Goal: Transaction & Acquisition: Book appointment/travel/reservation

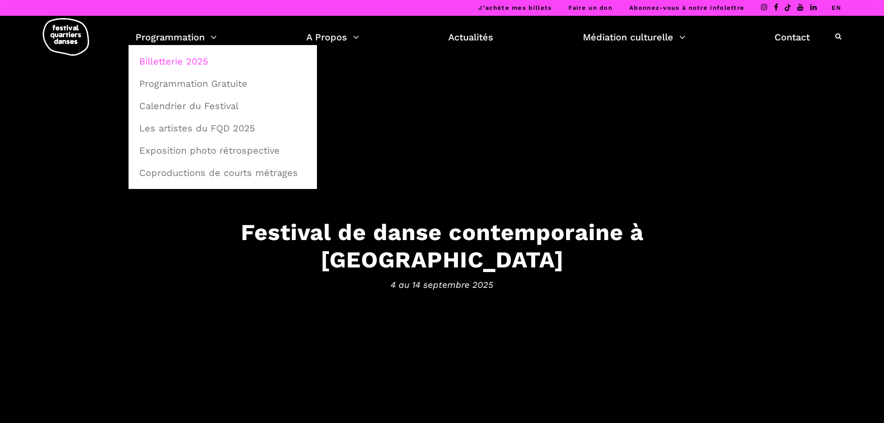
click at [193, 55] on link "Billetterie 2025" at bounding box center [223, 61] width 178 height 21
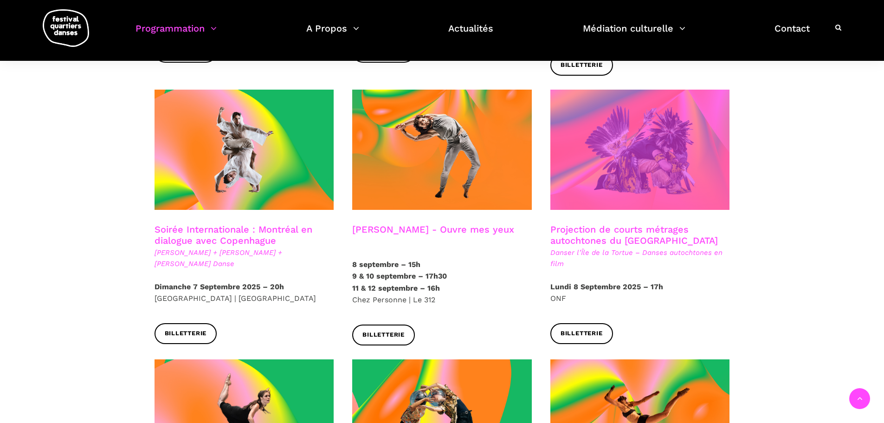
scroll to position [464, 0]
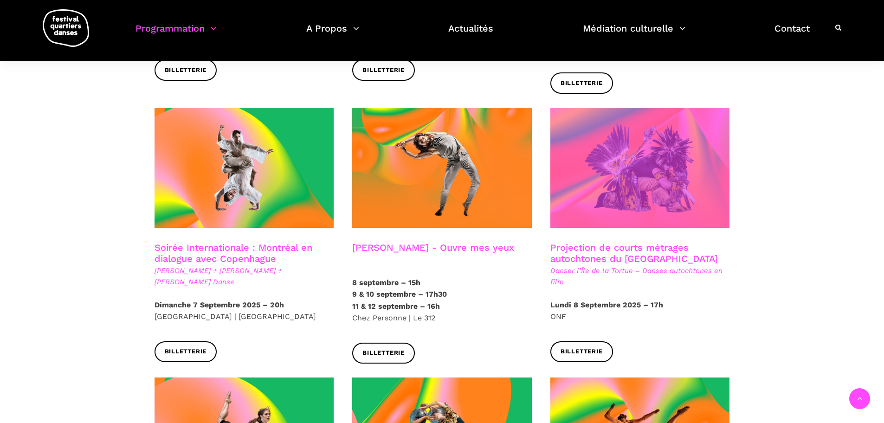
click at [619, 156] on span at bounding box center [641, 168] width 180 height 120
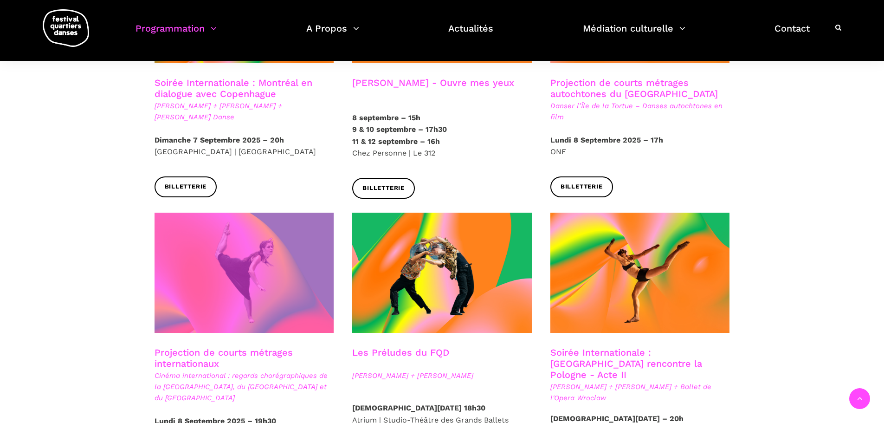
scroll to position [650, 0]
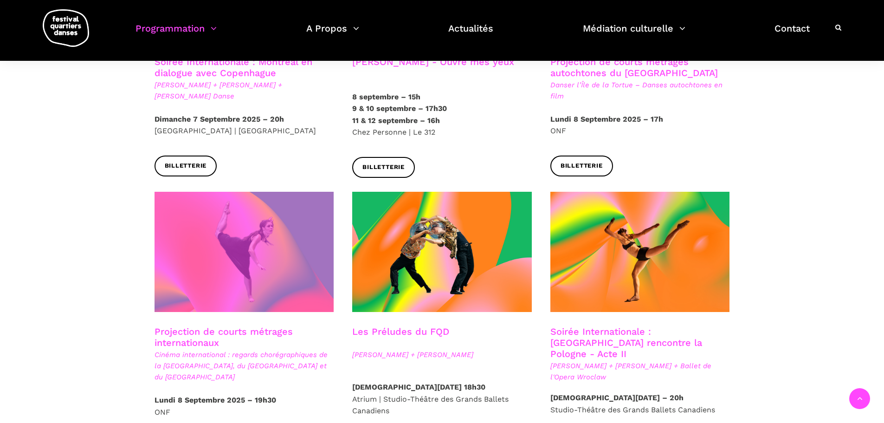
click at [231, 228] on span at bounding box center [245, 252] width 180 height 120
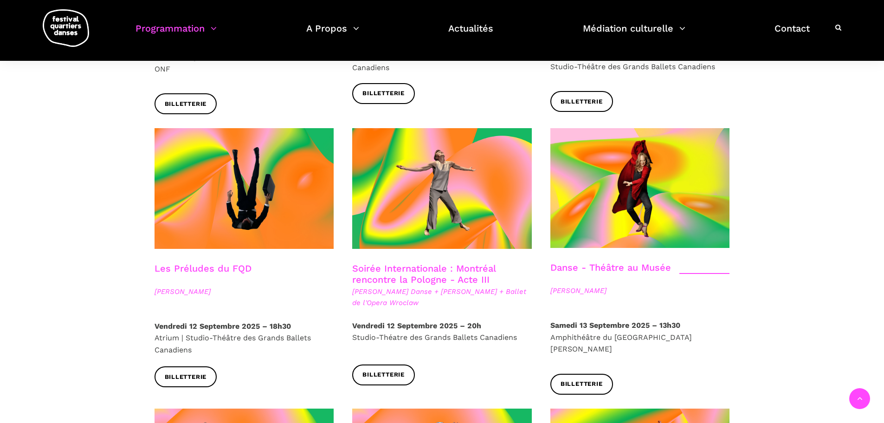
scroll to position [1021, 0]
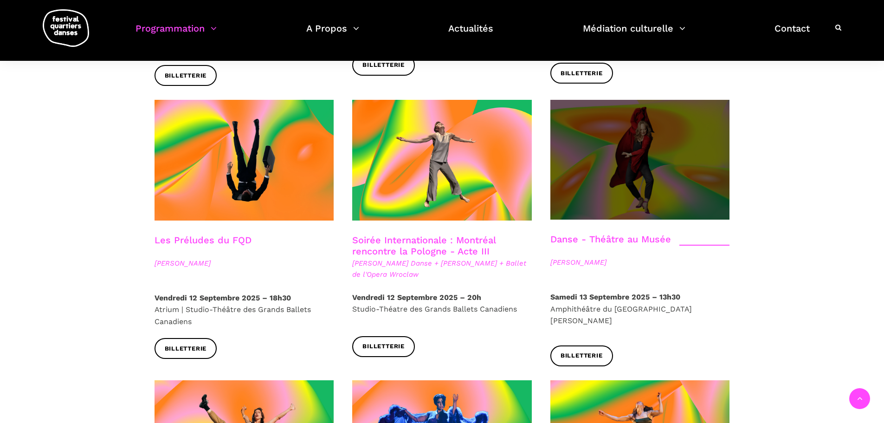
click at [673, 153] on span at bounding box center [641, 160] width 180 height 120
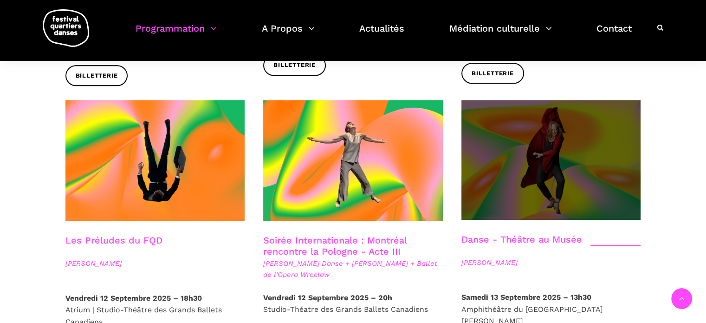
click at [532, 152] on span at bounding box center [551, 160] width 180 height 120
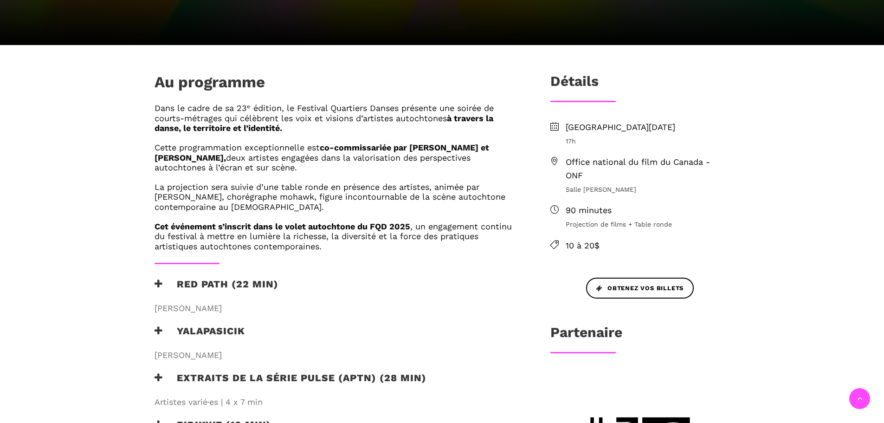
scroll to position [371, 0]
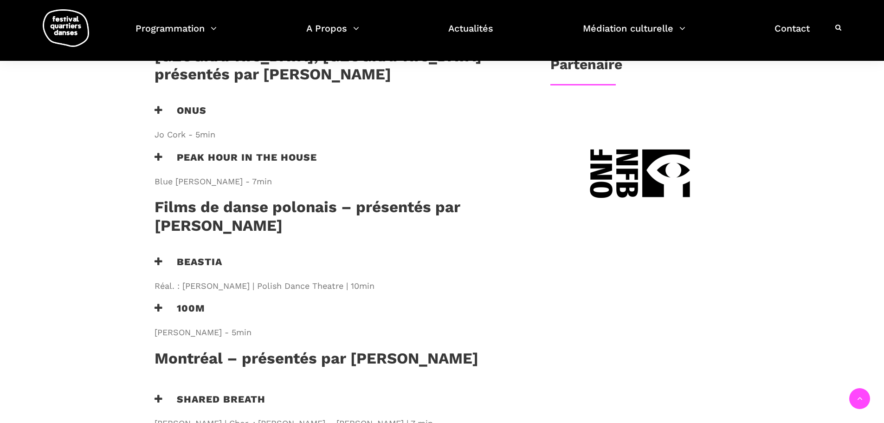
scroll to position [557, 0]
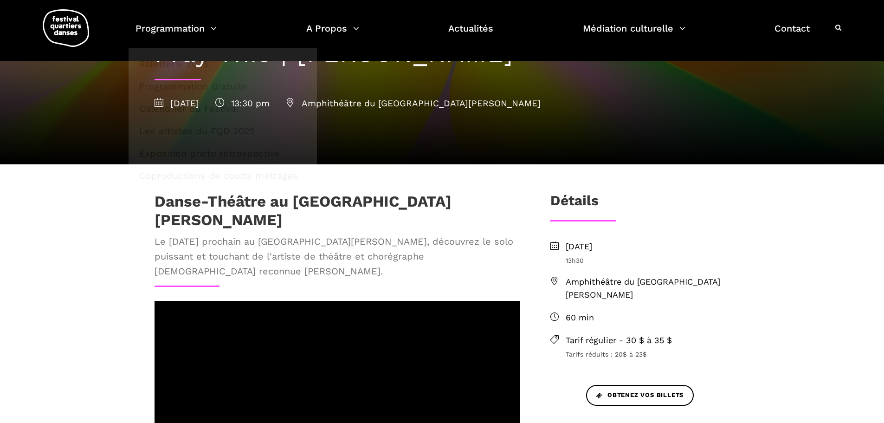
scroll to position [78, 0]
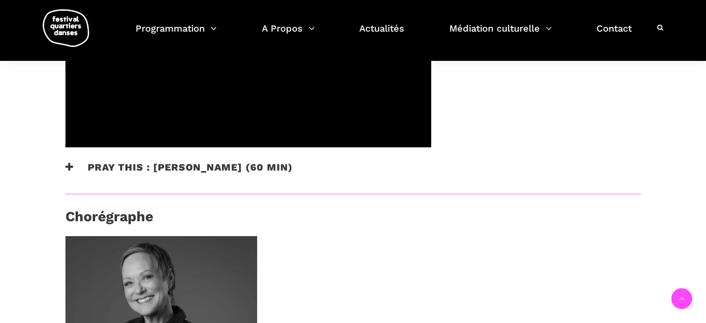
scroll to position [464, 0]
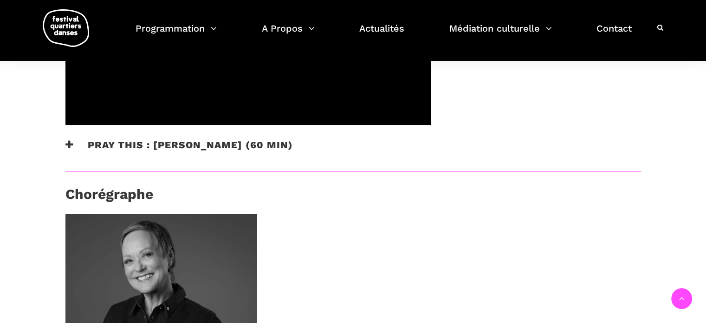
click at [252, 139] on h3 "Pray This : Denise Clarke (60 min)" at bounding box center [178, 150] width 227 height 23
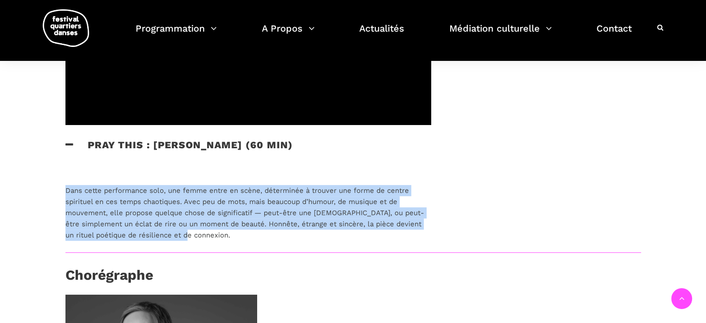
drag, startPoint x: 66, startPoint y: 173, endPoint x: 168, endPoint y: 220, distance: 112.1
click at [168, 220] on p "Dans cette performance solo, une femme entre en scène, déterminée à trouver une…" at bounding box center [248, 213] width 366 height 56
copy p "Dans cette performance solo, une femme entre en scène, déterminée à trouver une…"
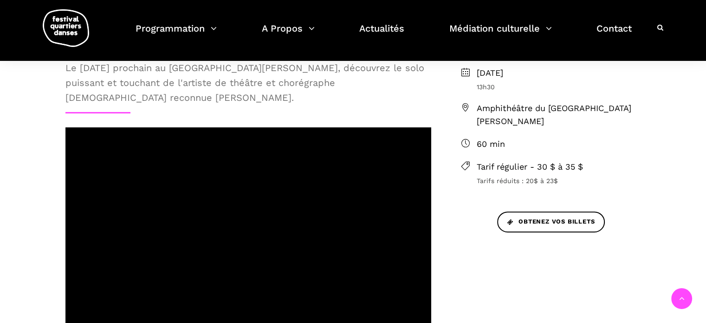
scroll to position [279, 0]
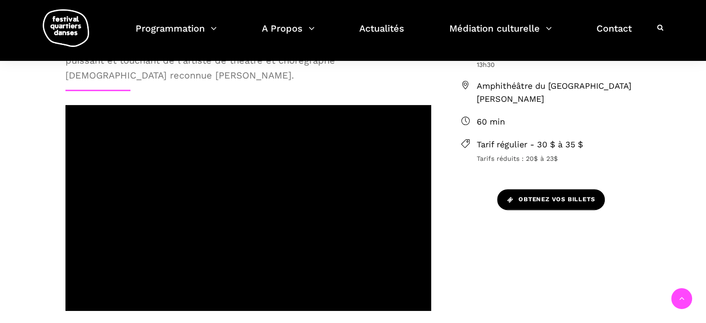
click at [551, 199] on span "Obtenez vos billets" at bounding box center [550, 199] width 87 height 10
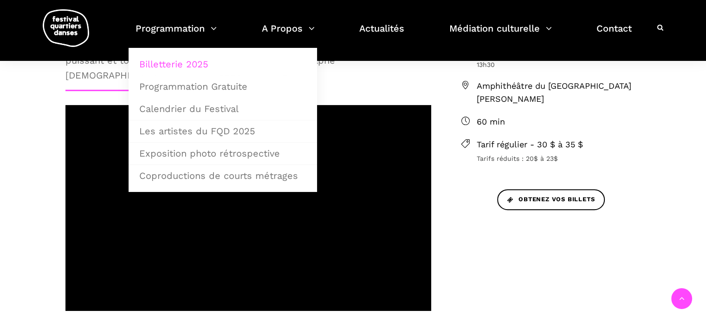
click at [194, 64] on link "Billetterie 2025" at bounding box center [223, 63] width 178 height 21
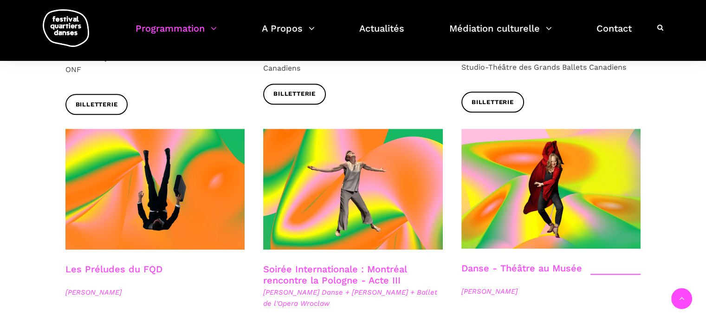
scroll to position [975, 0]
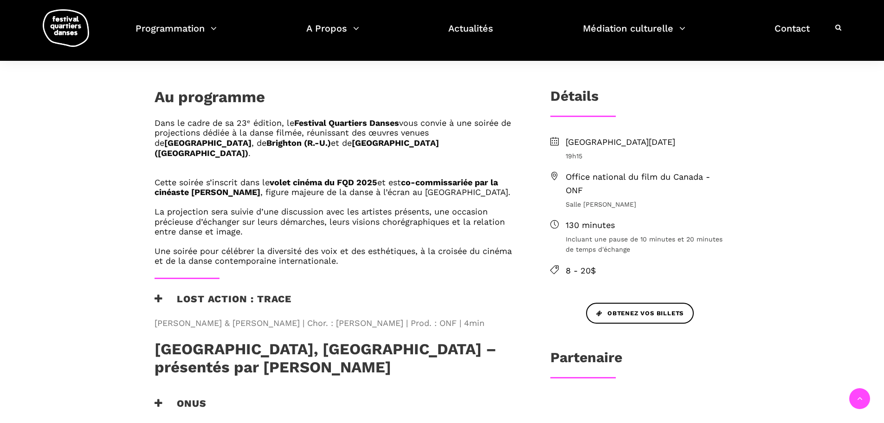
scroll to position [279, 0]
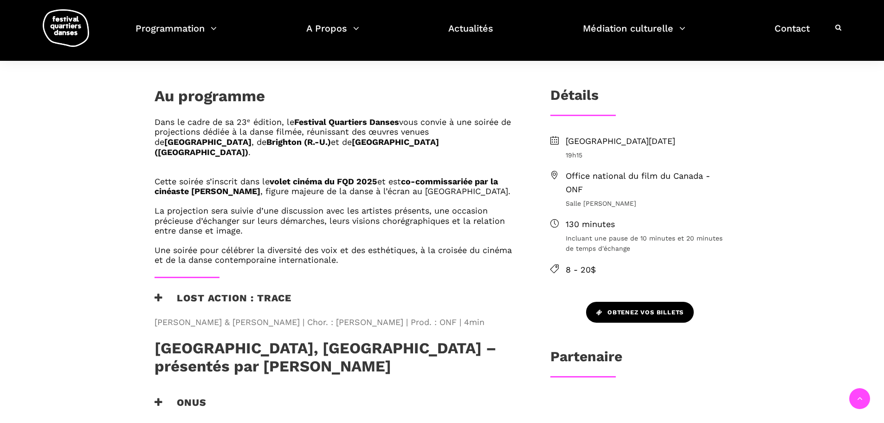
click at [619, 302] on link "Obtenez vos billets" at bounding box center [640, 312] width 108 height 21
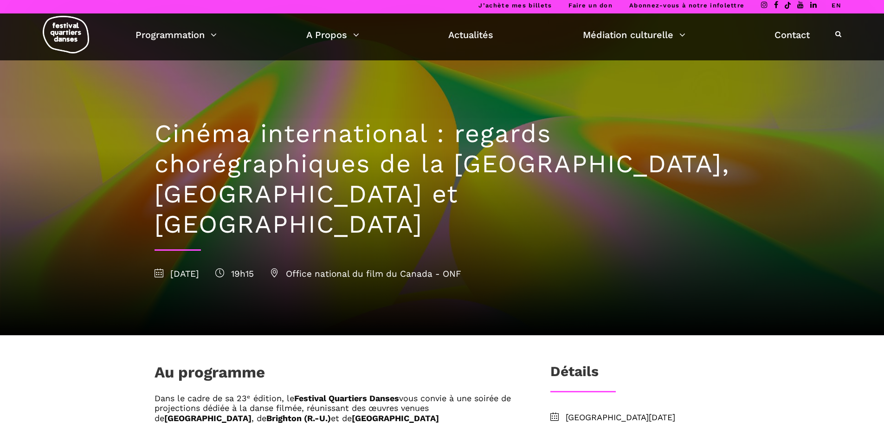
scroll to position [0, 0]
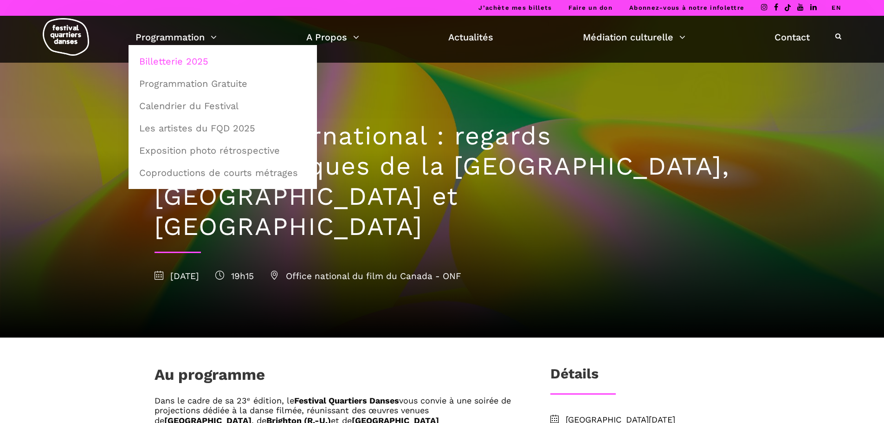
click at [203, 60] on link "Billetterie 2025" at bounding box center [223, 61] width 178 height 21
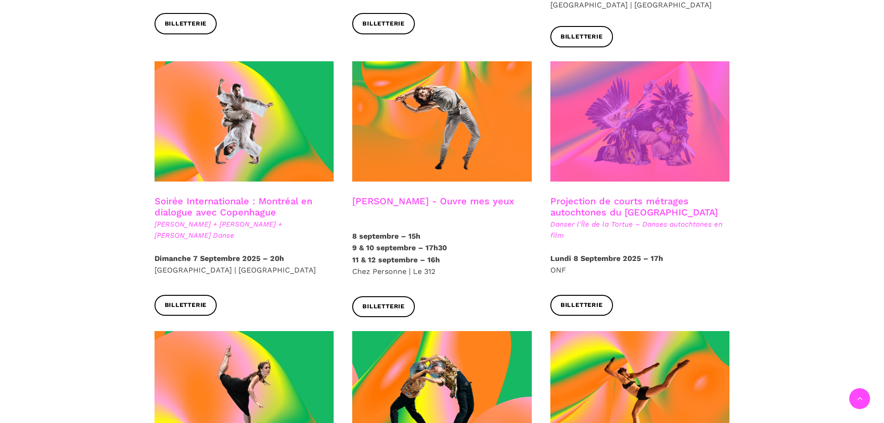
click at [617, 149] on span at bounding box center [641, 121] width 180 height 120
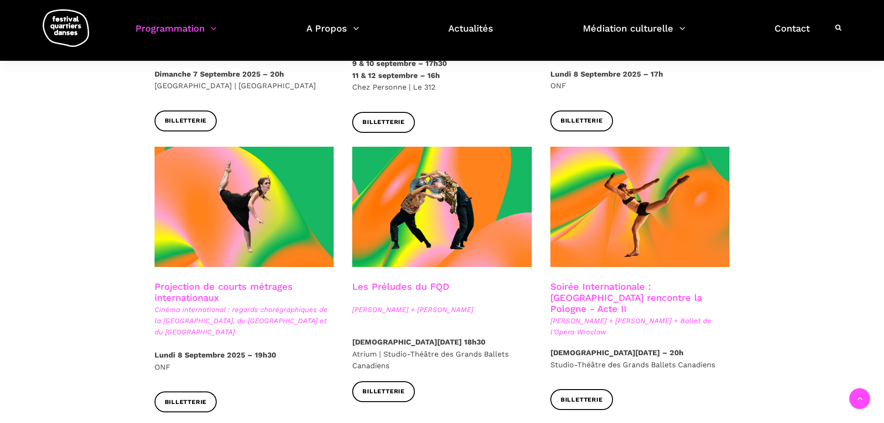
scroll to position [696, 0]
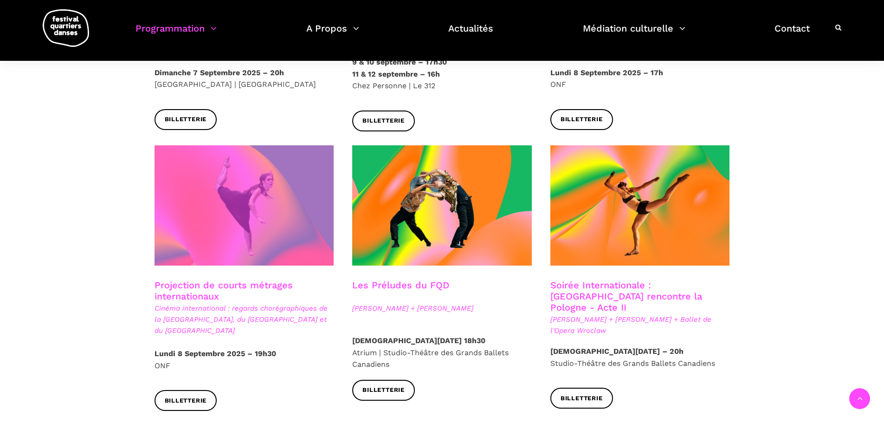
click at [242, 220] on span at bounding box center [245, 205] width 180 height 120
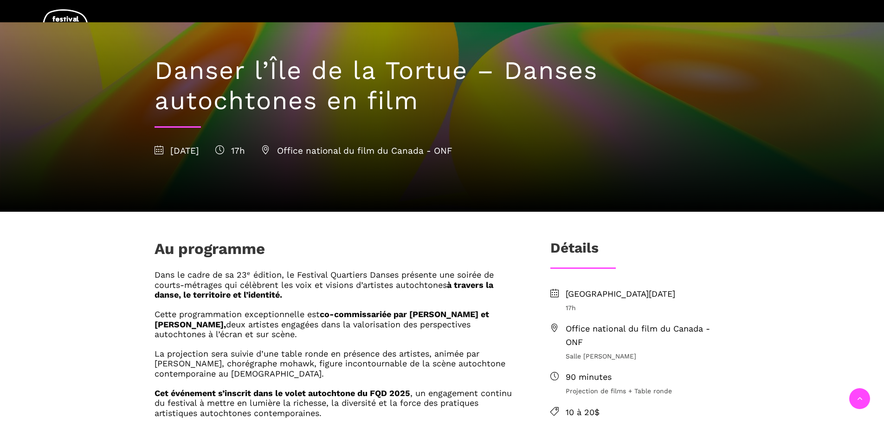
scroll to position [186, 0]
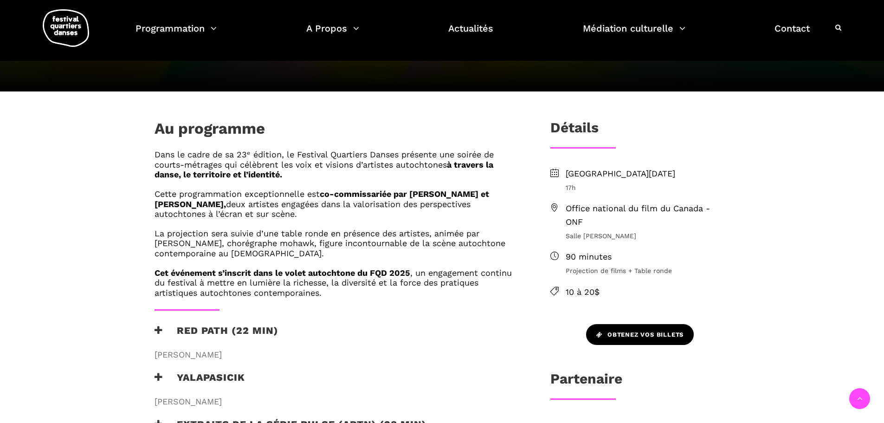
click at [639, 337] on span "Obtenez vos billets" at bounding box center [639, 335] width 87 height 10
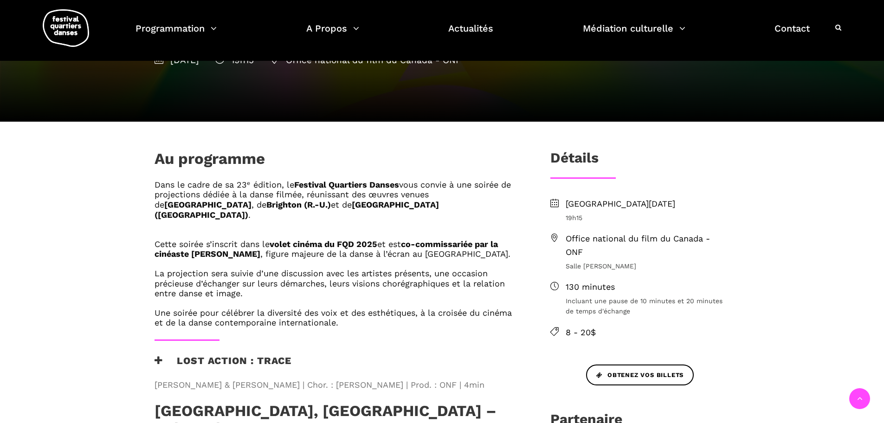
scroll to position [232, 0]
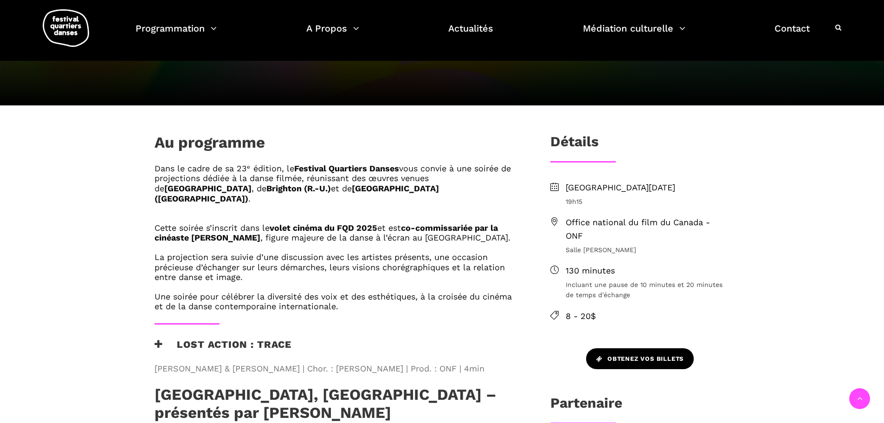
click at [651, 354] on span "Obtenez vos billets" at bounding box center [639, 359] width 87 height 10
